Goal: Information Seeking & Learning: Learn about a topic

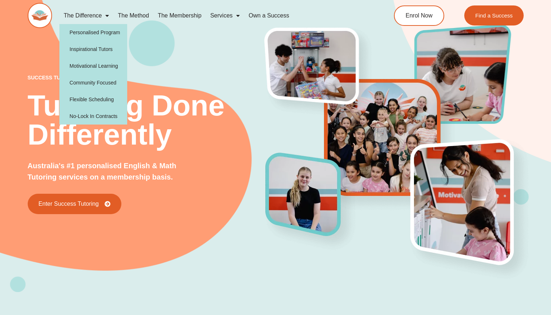
click at [86, 14] on link "The Difference" at bounding box center [86, 15] width 54 height 17
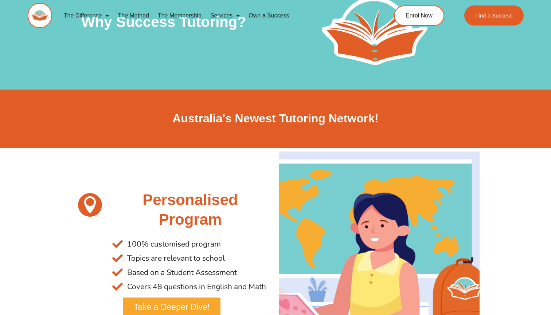
click at [133, 13] on link "The Method" at bounding box center [133, 15] width 40 height 17
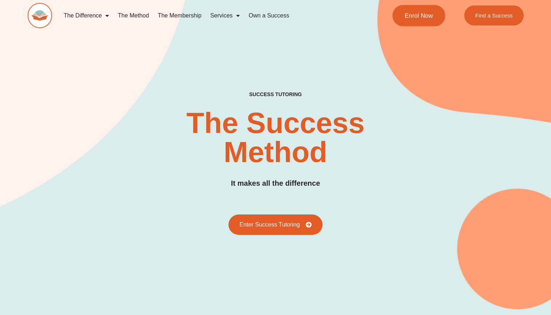
click at [426, 15] on span "Enrol Now" at bounding box center [419, 15] width 28 height 6
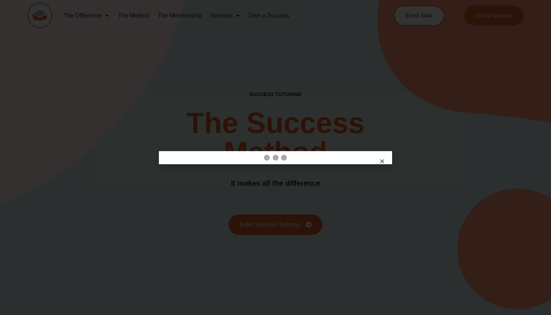
click at [383, 163] on icon "Close" at bounding box center [381, 161] width 5 height 5
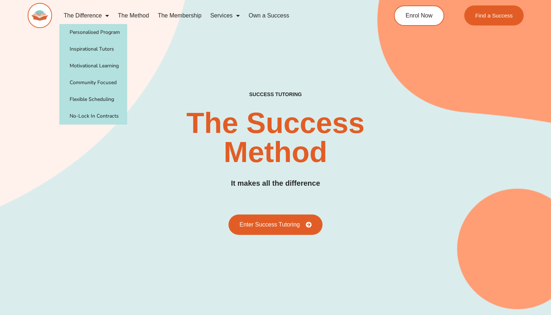
click at [85, 19] on link "The Difference" at bounding box center [86, 15] width 54 height 17
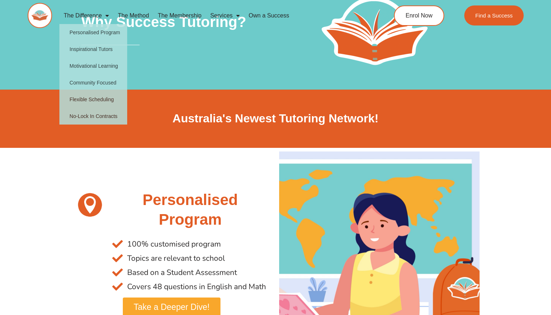
click at [149, 96] on div "Australia's Newest Tutoring Network!" at bounding box center [275, 119] width 415 height 58
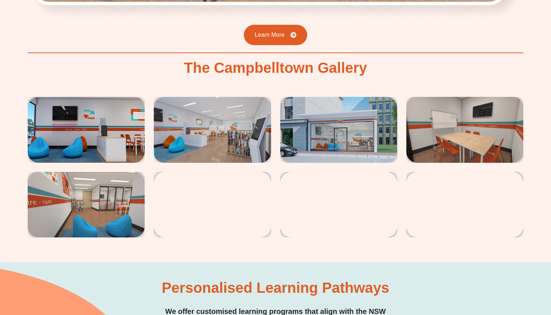
scroll to position [1364, 0]
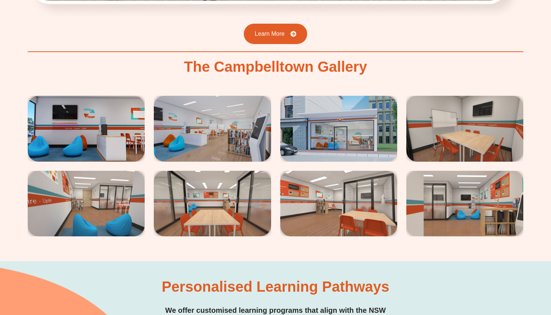
click at [101, 97] on img at bounding box center [86, 129] width 117 height 66
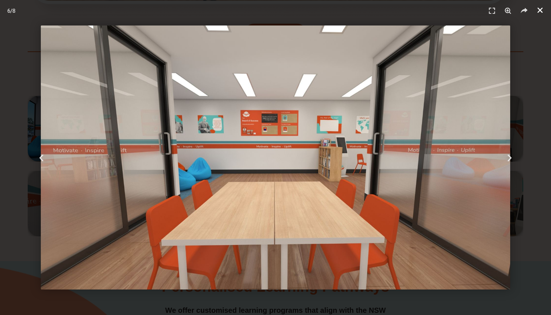
click at [542, 12] on icon "Close (Esc)" at bounding box center [539, 10] width 7 height 7
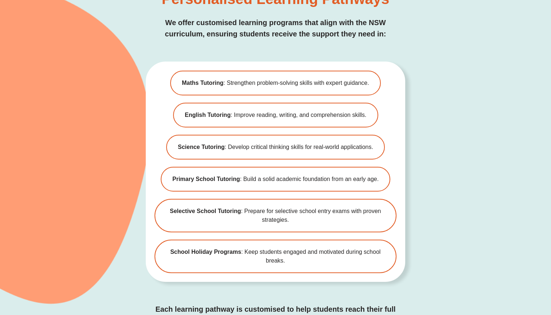
scroll to position [1704, 0]
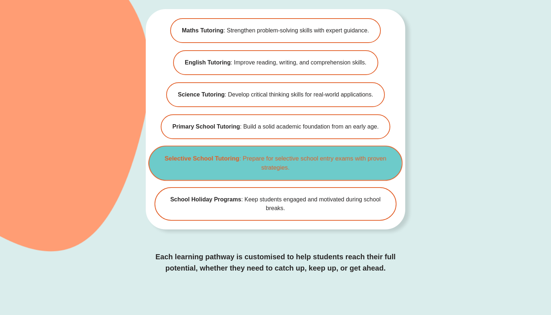
click at [316, 154] on span "Selective School Tutoring : Prepare for selective school entry exams with prove…" at bounding box center [276, 163] width 230 height 18
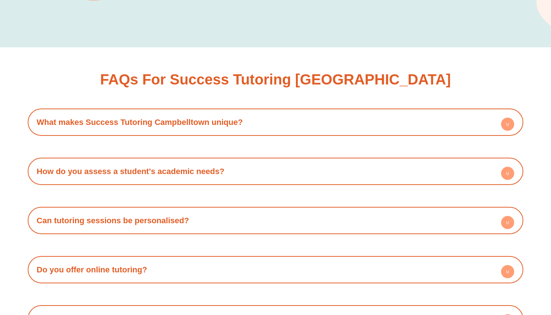
scroll to position [2823, 0]
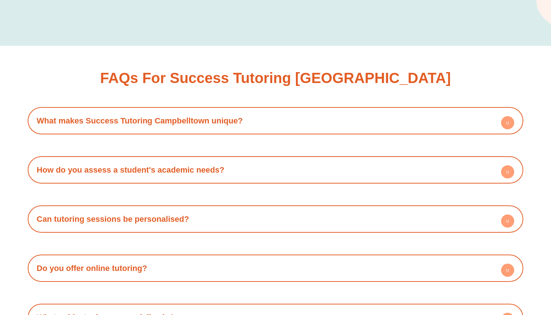
click at [250, 113] on div "What makes Success Tutoring Campbelltown unique?" at bounding box center [275, 121] width 489 height 20
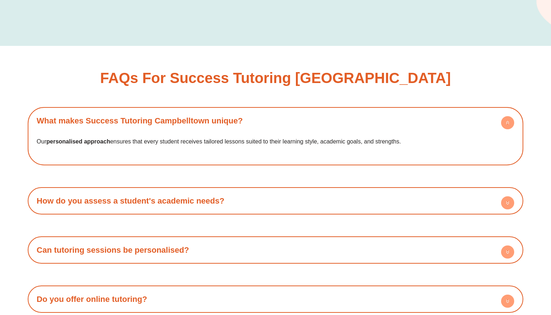
click at [250, 113] on div "What makes Success Tutoring Campbelltown unique?" at bounding box center [275, 121] width 489 height 20
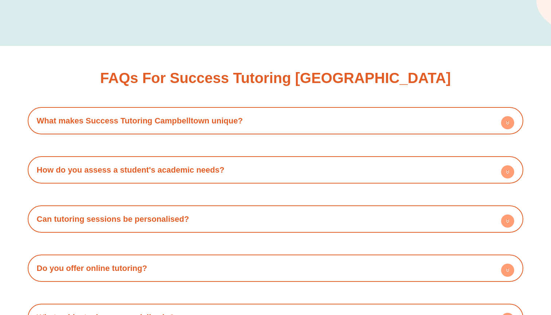
click at [221, 160] on div "How do you assess a student's academic needs?" at bounding box center [275, 170] width 489 height 20
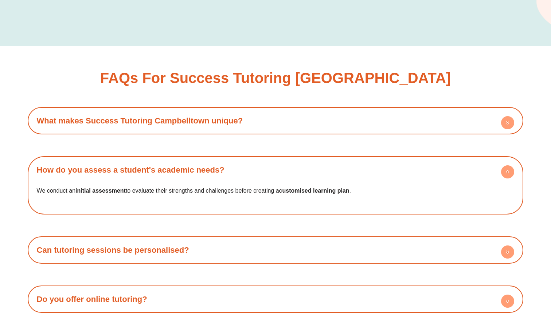
click at [221, 160] on div "How do you assess a student's academic needs?" at bounding box center [275, 170] width 489 height 20
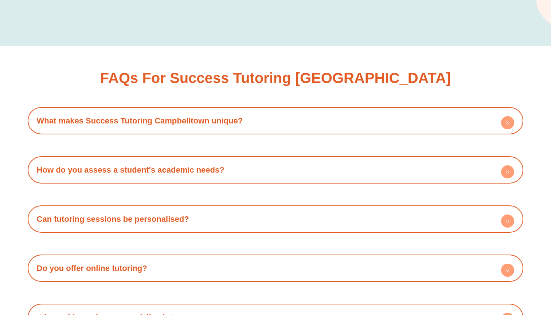
click at [221, 160] on div "How do you assess a student's academic needs?" at bounding box center [275, 170] width 489 height 20
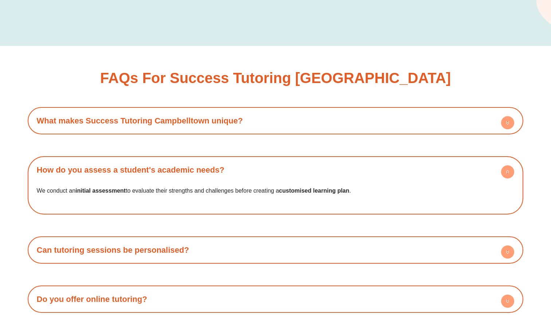
click at [223, 165] on link "How do you assess a student's academic needs?" at bounding box center [131, 169] width 188 height 9
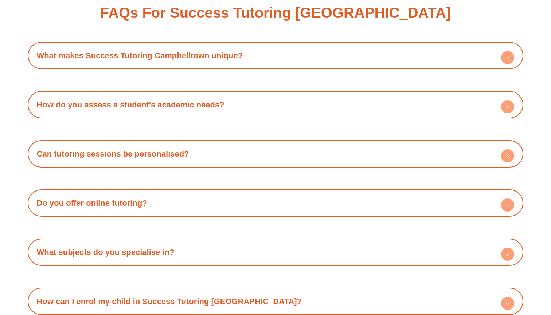
scroll to position [2890, 0]
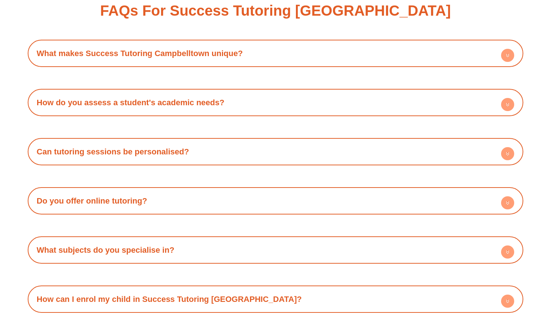
click at [216, 142] on div "Can tutoring sessions be personalised?" at bounding box center [275, 152] width 489 height 20
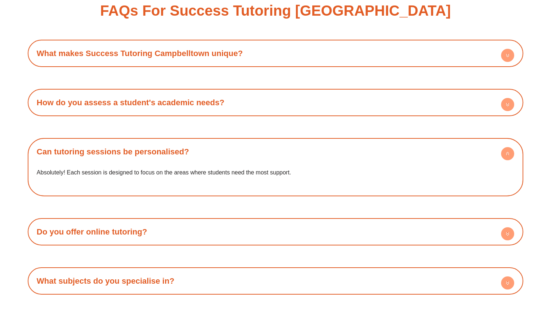
click at [216, 142] on div "Can tutoring sessions be personalised?" at bounding box center [275, 152] width 489 height 20
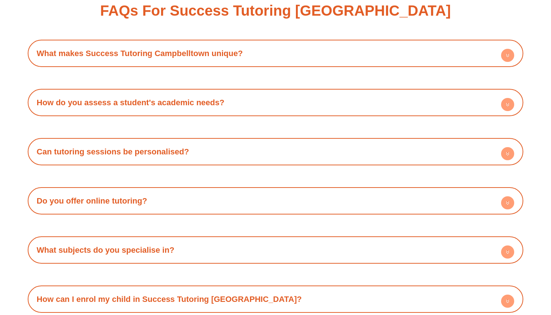
click at [191, 191] on div "Do you offer online tutoring?" at bounding box center [275, 201] width 489 height 20
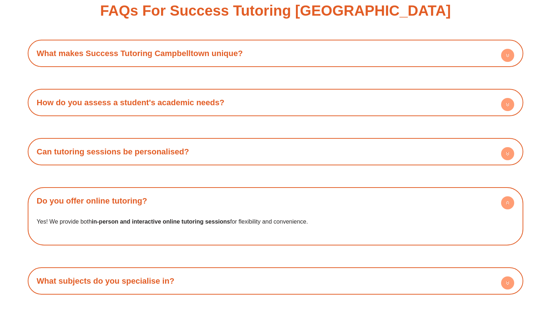
click at [191, 191] on div "Do you offer online tutoring?" at bounding box center [275, 201] width 489 height 20
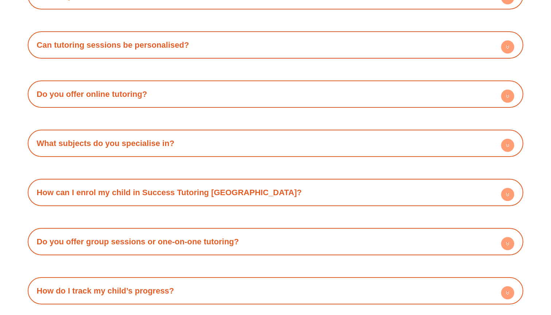
scroll to position [3010, 0]
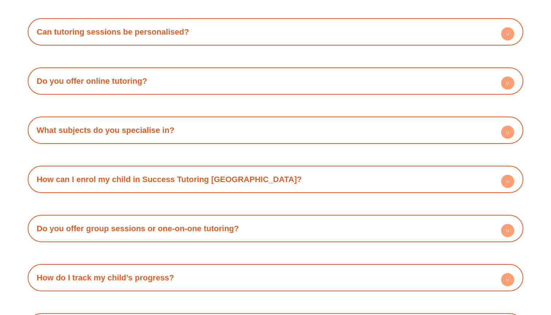
click at [145, 120] on div "What subjects do you specialise in?" at bounding box center [275, 130] width 489 height 20
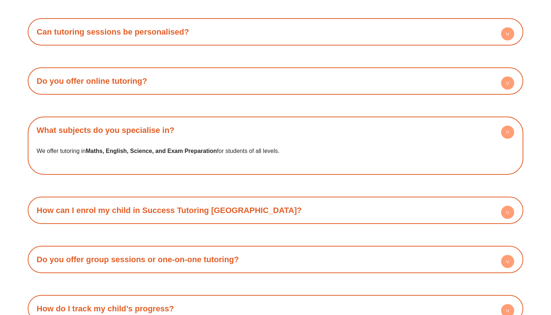
click at [145, 120] on div "What subjects do you specialise in?" at bounding box center [275, 130] width 489 height 20
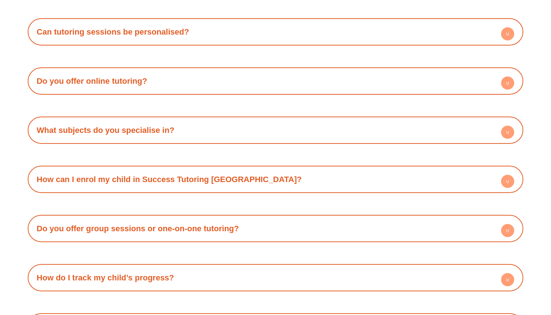
click at [175, 175] on link "How can I enrol my child in Success Tutoring Campbelltown?" at bounding box center [169, 179] width 265 height 9
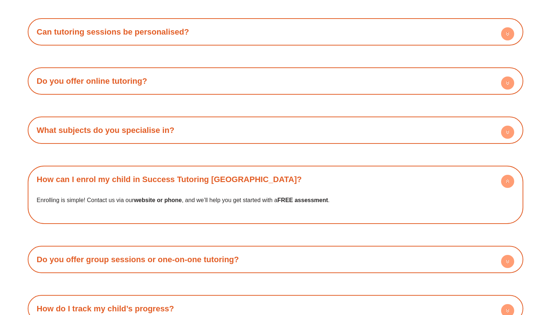
click at [176, 175] on link "How can I enrol my child in Success Tutoring Campbelltown?" at bounding box center [169, 179] width 265 height 9
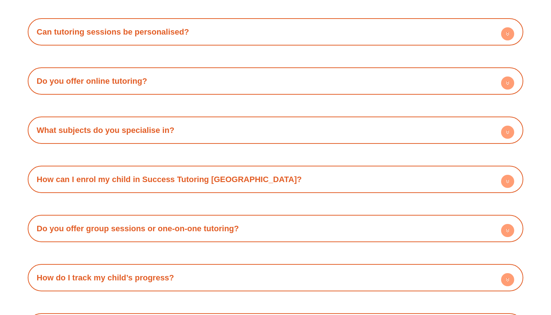
scroll to position [3121, 0]
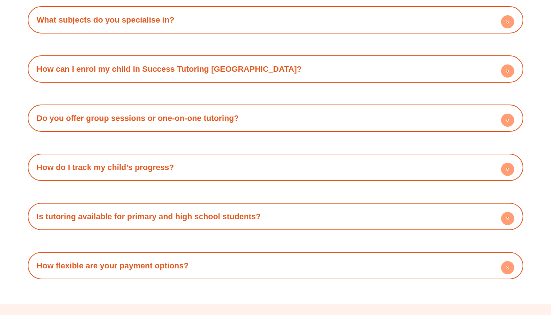
click at [175, 108] on div "Do you offer group sessions or one-on-one tutoring?" at bounding box center [275, 118] width 489 height 20
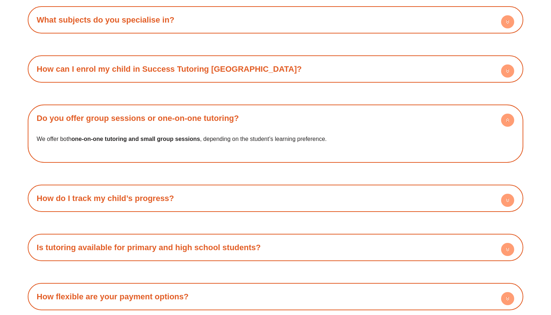
click at [175, 108] on div "Do you offer group sessions or one-on-one tutoring?" at bounding box center [275, 118] width 489 height 20
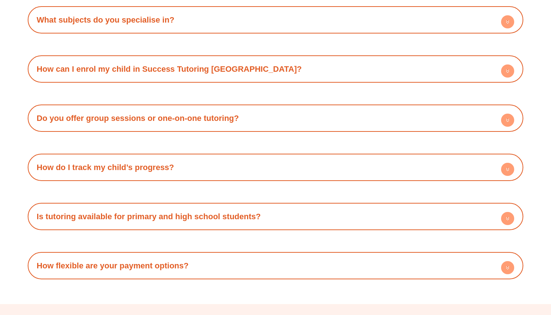
click at [146, 157] on div "How do I track my child’s progress?" at bounding box center [275, 167] width 489 height 20
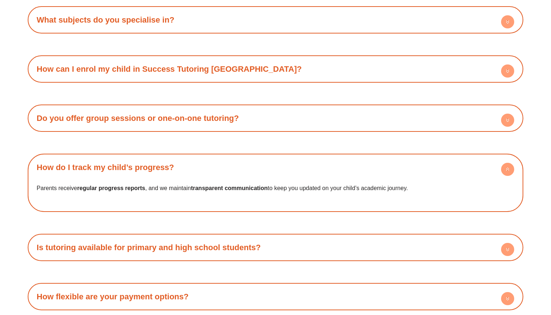
click at [146, 157] on div "How do I track my child’s progress?" at bounding box center [275, 167] width 489 height 20
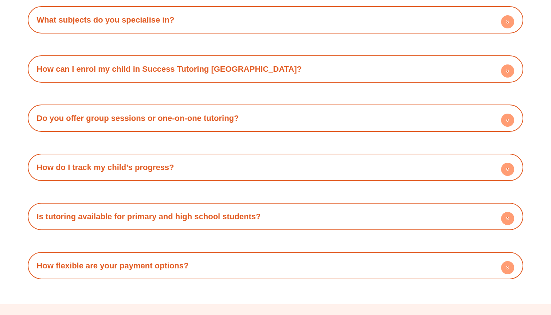
click at [134, 212] on link "Is tutoring available for primary and high school students?" at bounding box center [149, 216] width 224 height 9
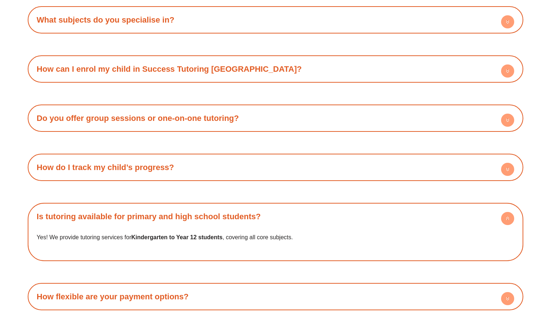
click at [134, 212] on link "Is tutoring available for primary and high school students?" at bounding box center [149, 216] width 224 height 9
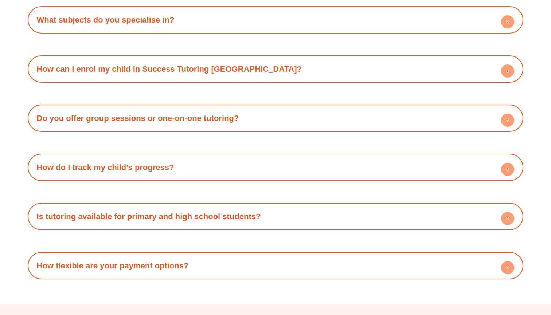
click at [128, 261] on link "How flexible are your payment options?" at bounding box center [113, 265] width 152 height 9
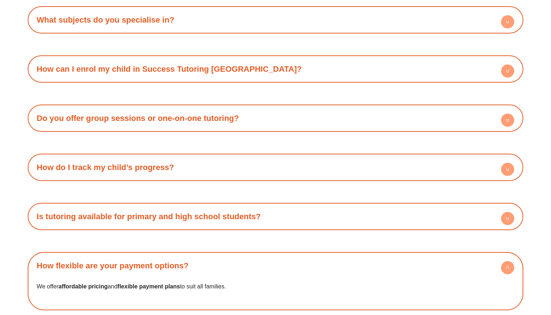
click at [128, 261] on link "How flexible are your payment options?" at bounding box center [113, 265] width 152 height 9
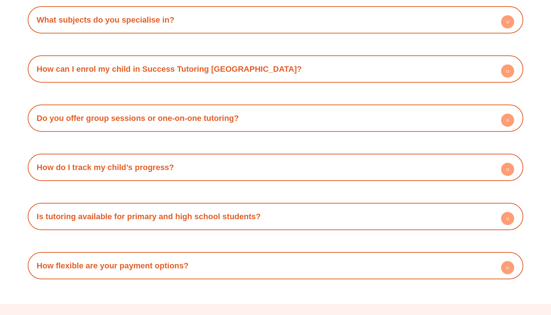
click at [136, 212] on link "Is tutoring available for primary and high school students?" at bounding box center [149, 216] width 224 height 9
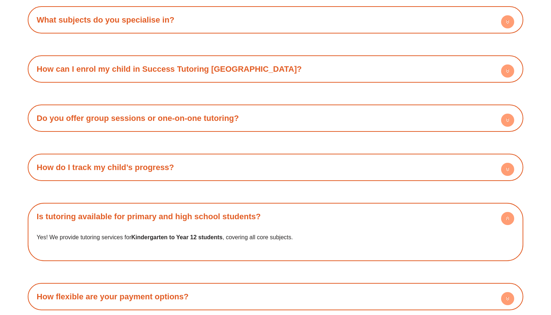
click at [136, 212] on link "Is tutoring available for primary and high school students?" at bounding box center [149, 216] width 224 height 9
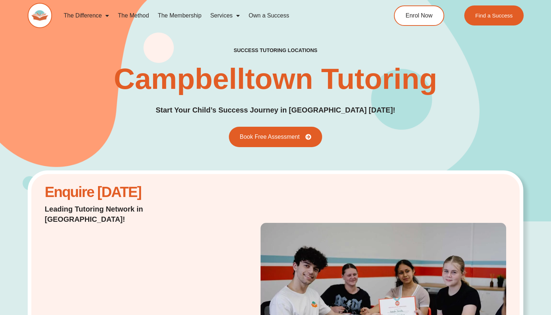
scroll to position [0, 0]
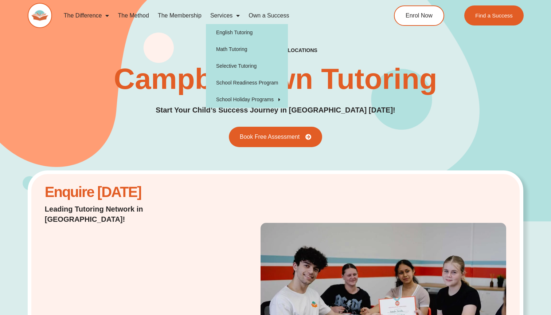
drag, startPoint x: 222, startPoint y: 12, endPoint x: 223, endPoint y: 17, distance: 4.7
click at [223, 14] on link "Services" at bounding box center [225, 15] width 38 height 17
click at [235, 35] on link "English Tutoring" at bounding box center [247, 32] width 82 height 17
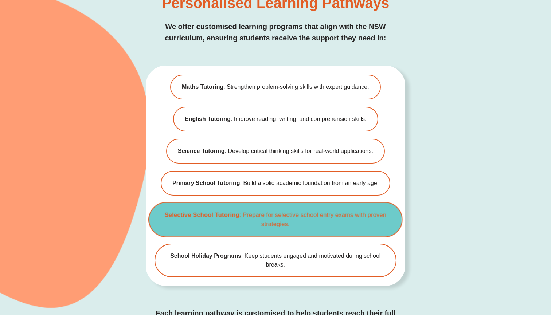
scroll to position [1671, 0]
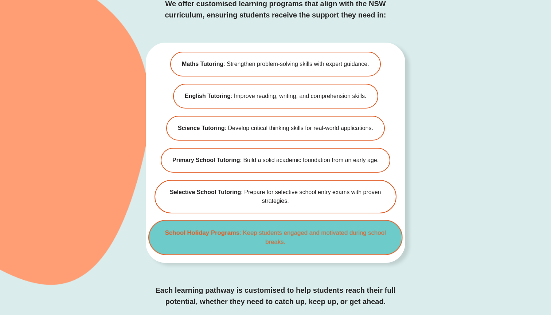
click at [293, 228] on span "School Holiday Programs : Keep students engaged and motivated during school bre…" at bounding box center [276, 237] width 230 height 18
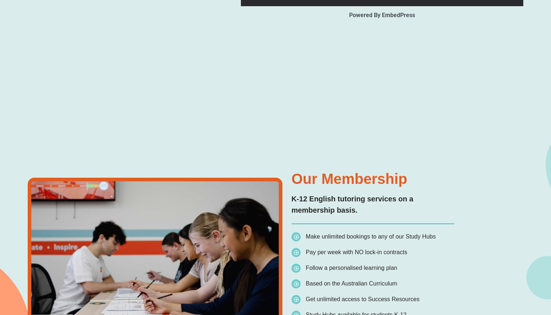
scroll to position [1282, 0]
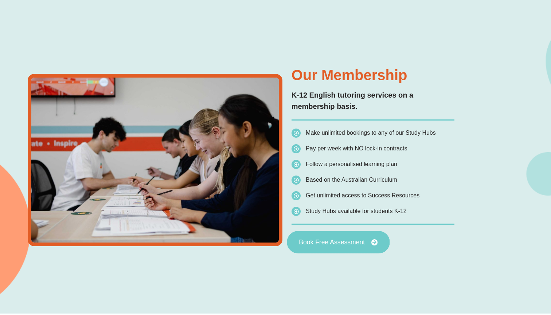
click at [338, 239] on span "Book Free Assessment" at bounding box center [332, 242] width 66 height 7
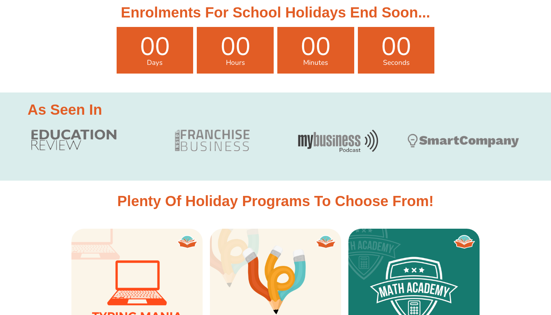
scroll to position [292, 0]
